Goal: Transaction & Acquisition: Purchase product/service

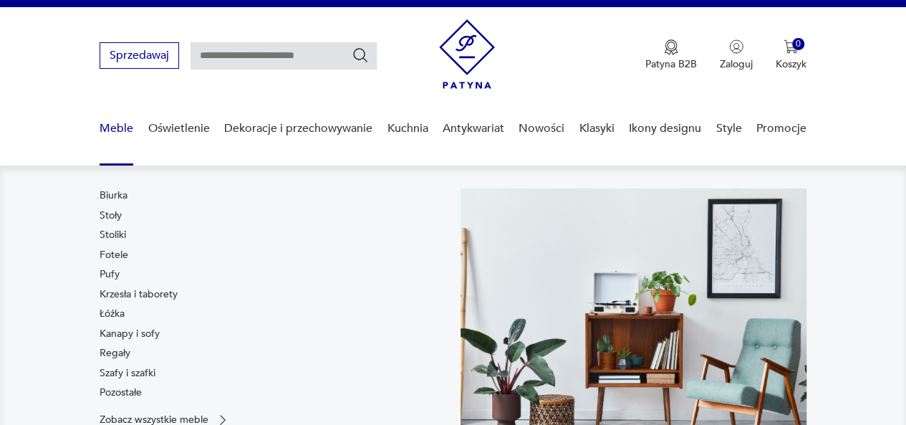
click at [118, 133] on link "Meble" at bounding box center [117, 128] width 34 height 55
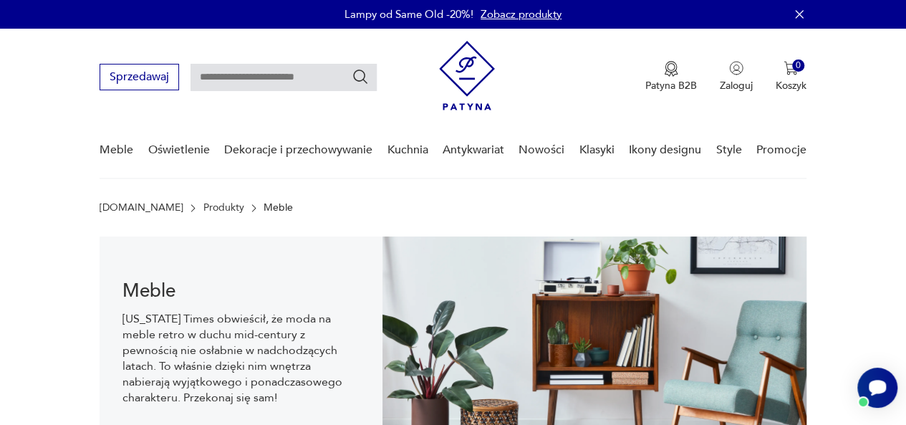
click at [262, 76] on input "text" at bounding box center [284, 77] width 186 height 27
type input "******"
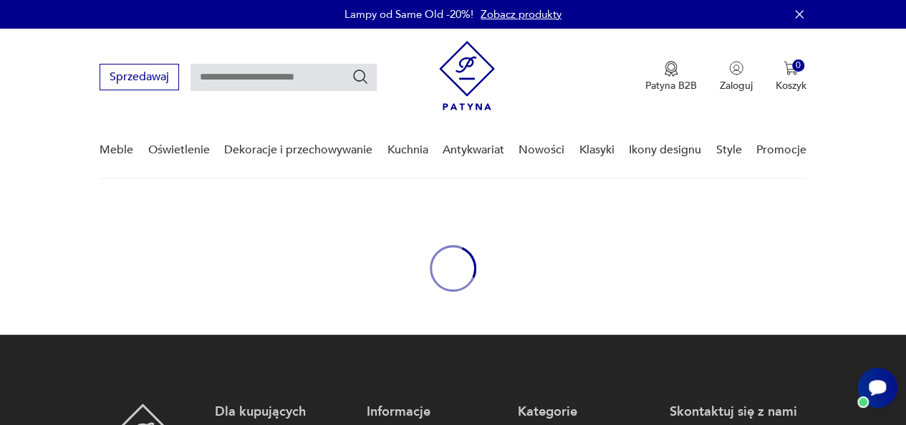
type input "******"
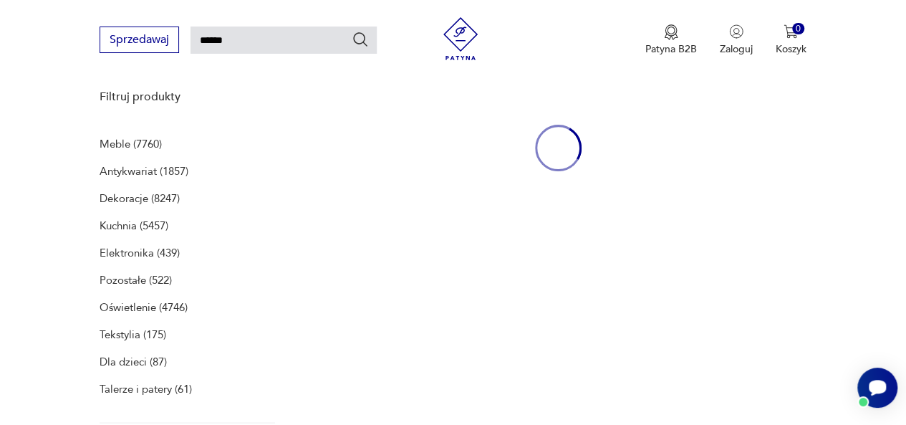
scroll to position [185, 0]
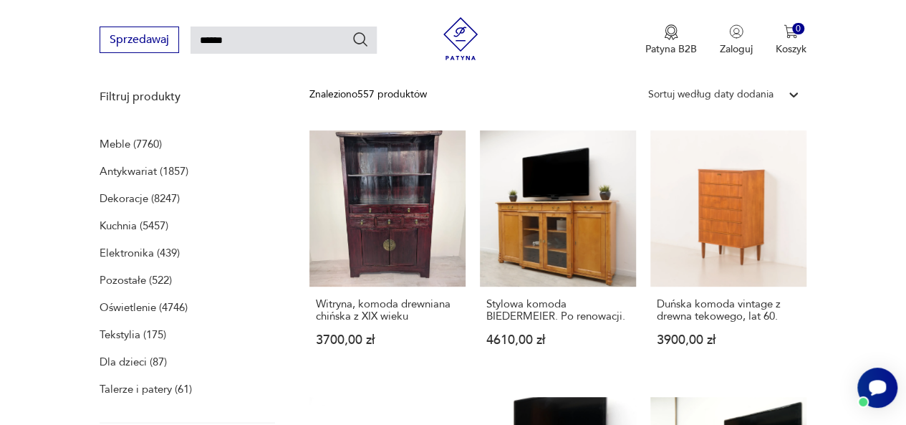
click at [112, 142] on p "Meble (7760)" at bounding box center [131, 144] width 62 height 20
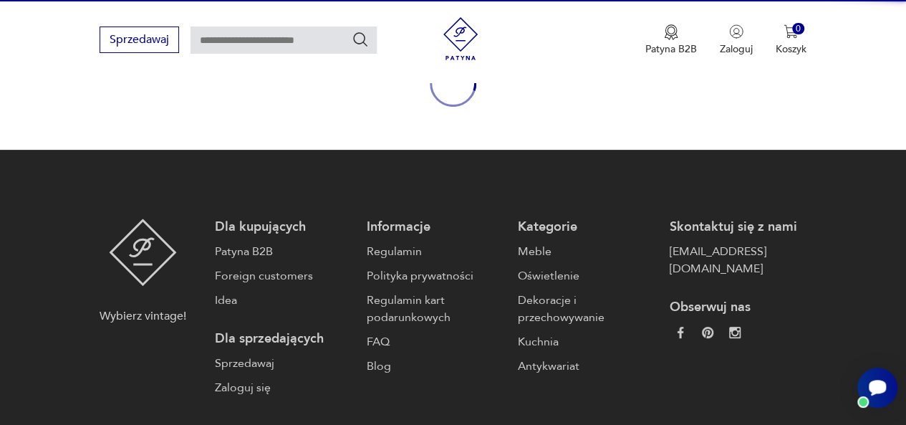
type input "******"
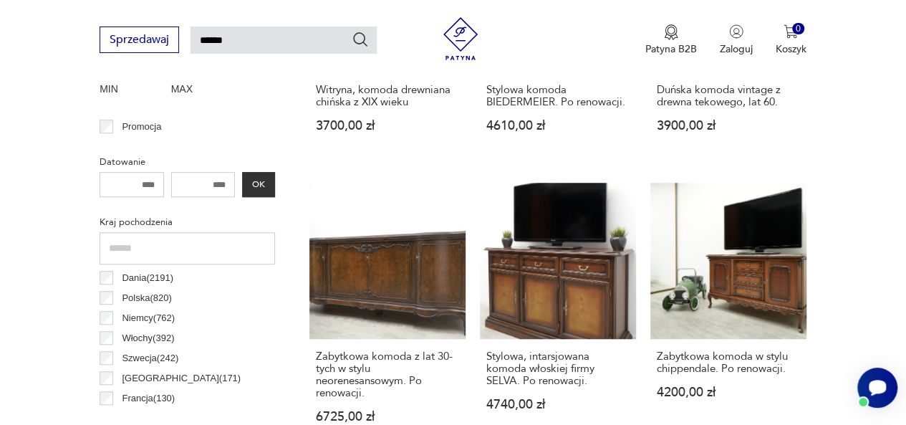
scroll to position [398, 0]
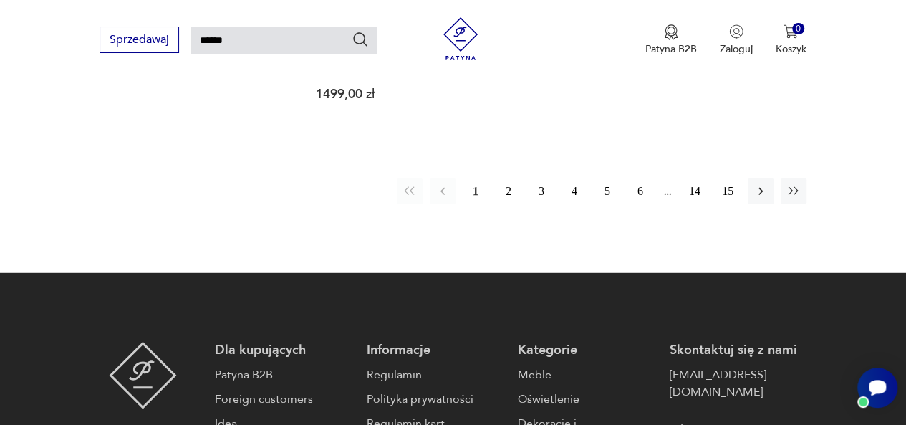
scroll to position [1871, 0]
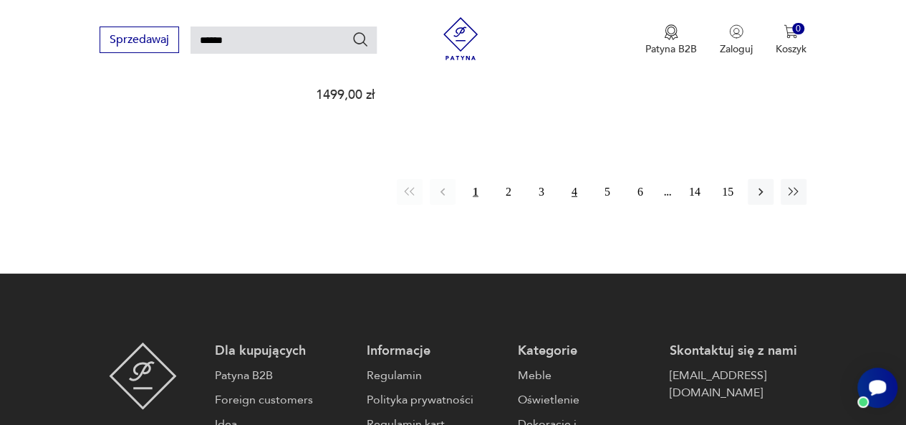
click at [576, 179] on button "4" at bounding box center [575, 192] width 26 height 26
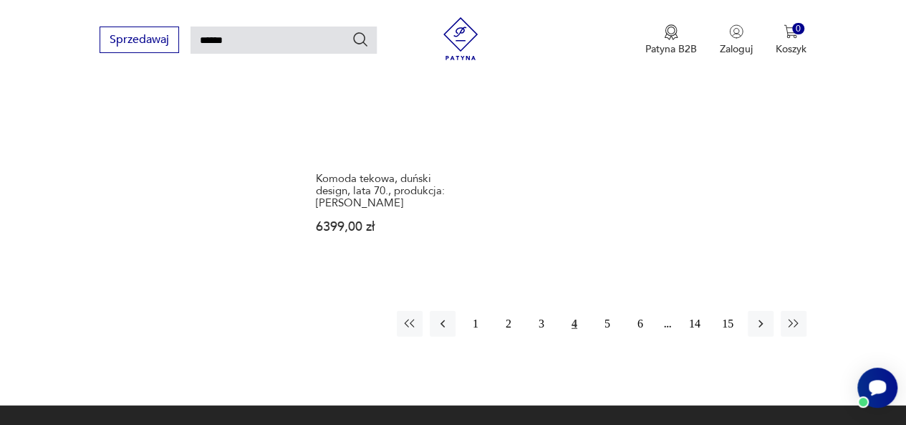
scroll to position [1720, 0]
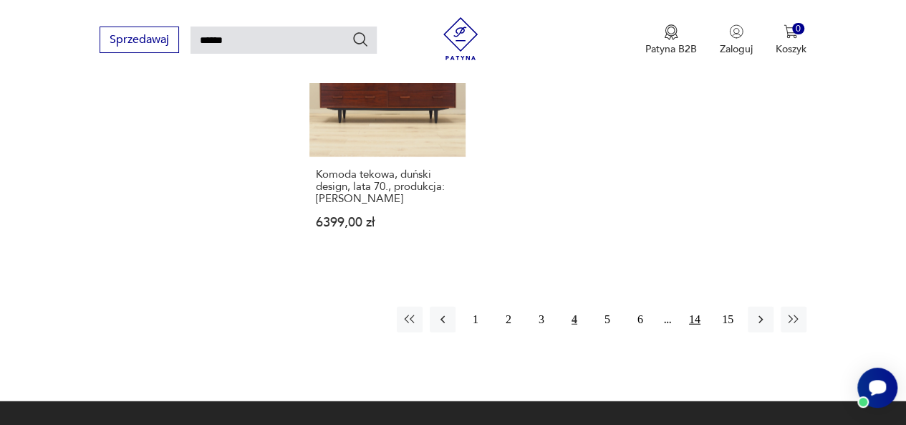
click at [697, 307] on button "14" at bounding box center [695, 320] width 26 height 26
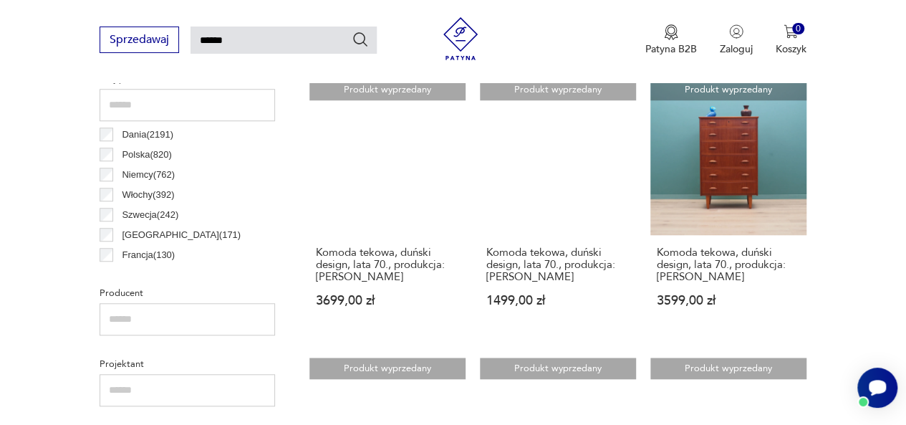
scroll to position [517, 0]
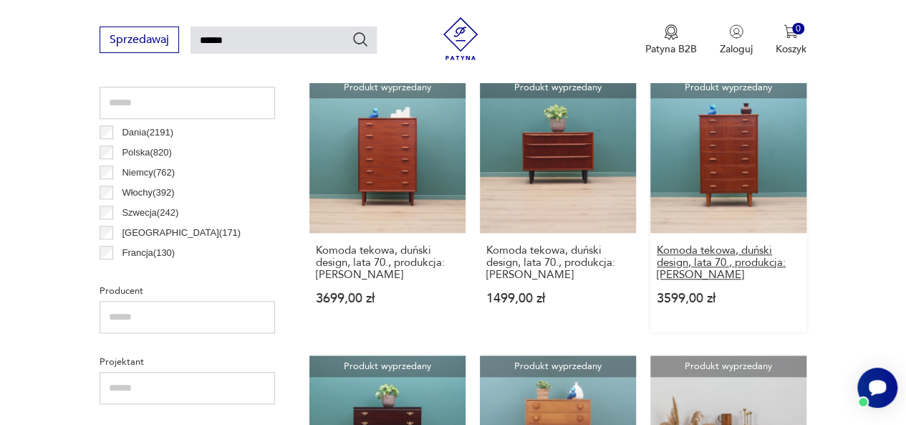
click at [675, 259] on h3 "Komoda tekowa, duński design, lata 70., produkcja: [PERSON_NAME]" at bounding box center [728, 262] width 143 height 37
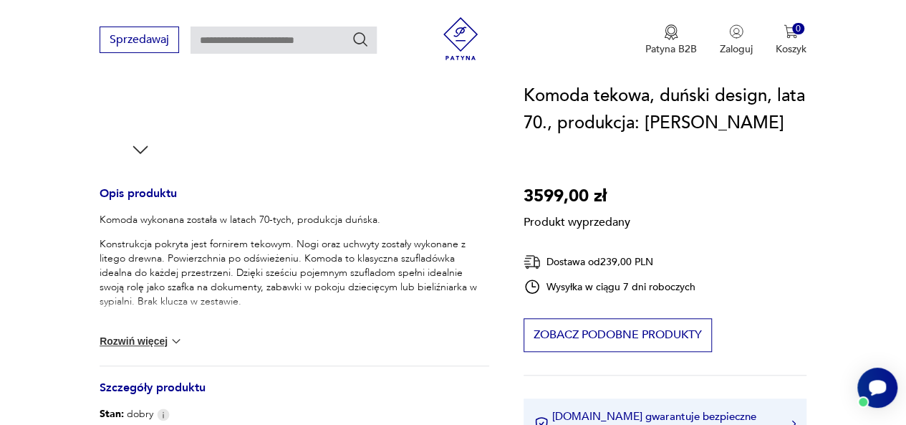
scroll to position [616, 0]
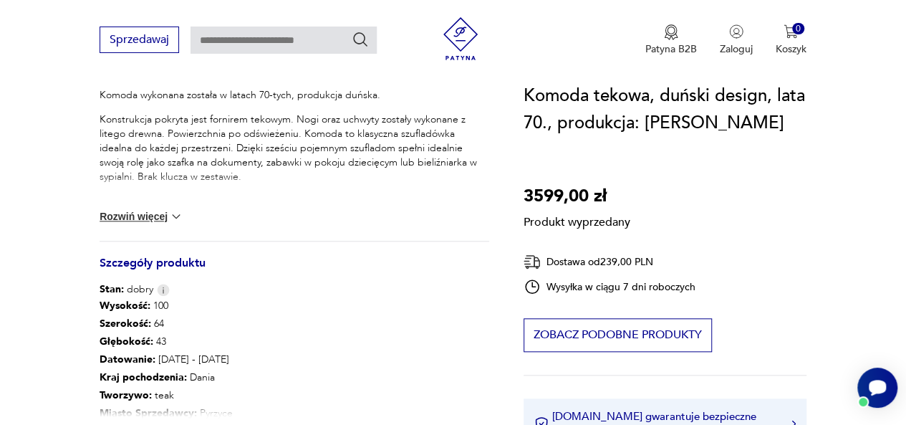
click at [178, 214] on img at bounding box center [176, 216] width 14 height 14
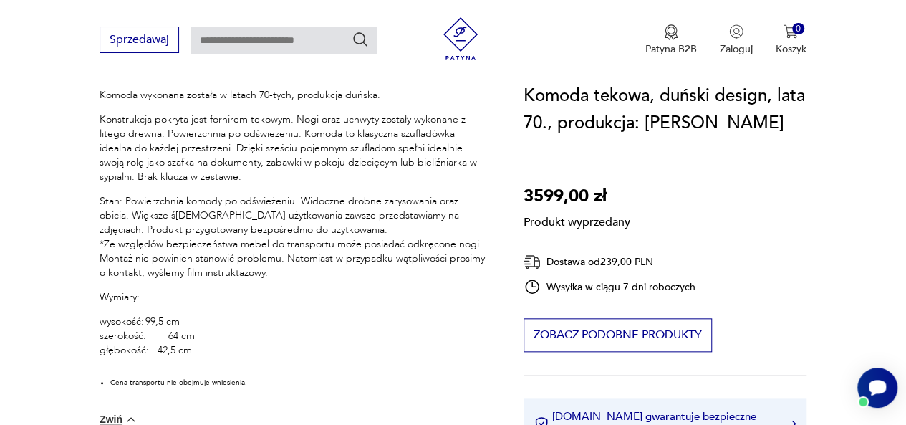
scroll to position [0, 0]
